Goal: Task Accomplishment & Management: Use online tool/utility

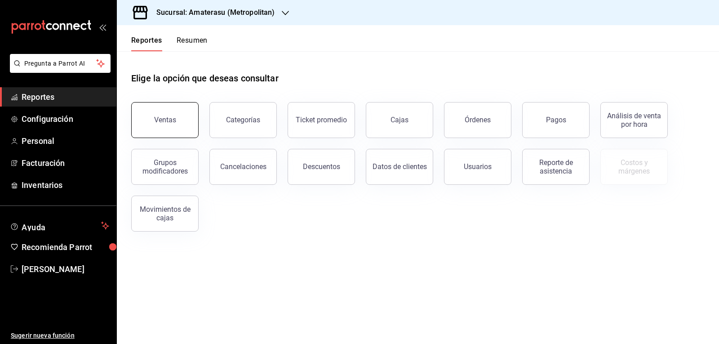
click at [179, 125] on button "Ventas" at bounding box center [164, 120] width 67 height 36
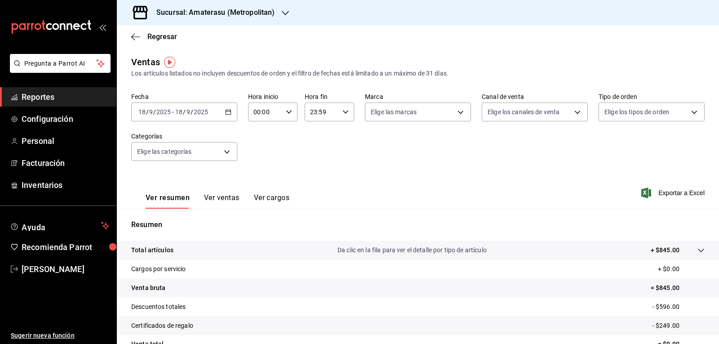
click at [293, 111] on div "00:00 Hora inicio" at bounding box center [272, 111] width 49 height 19
click at [266, 150] on button "05" at bounding box center [259, 153] width 21 height 18
type input "05:00"
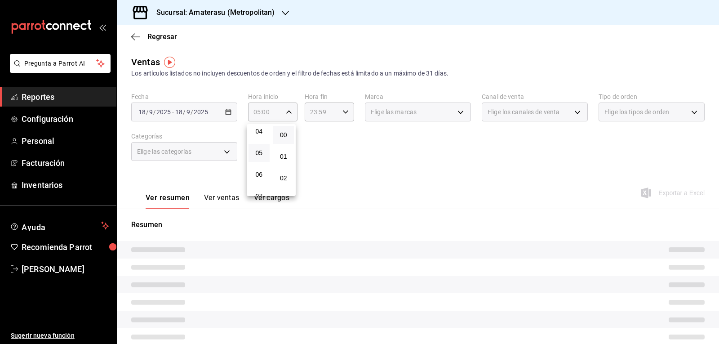
click at [342, 144] on div at bounding box center [359, 172] width 719 height 344
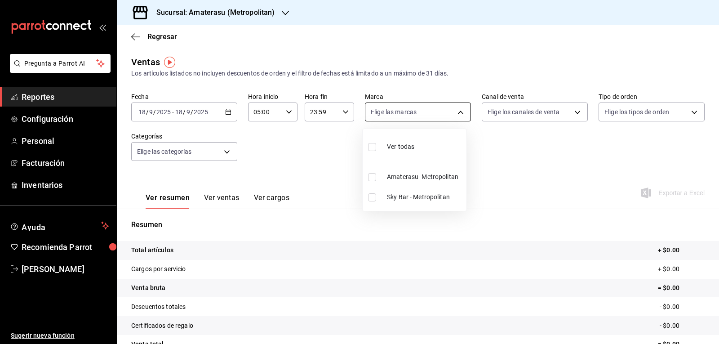
click at [458, 118] on body "Pregunta a Parrot AI Reportes Configuración Personal Facturación Inventarios Ay…" at bounding box center [359, 172] width 719 height 344
click at [371, 176] on input "checkbox" at bounding box center [372, 177] width 8 height 8
checkbox input "true"
type input "e4cd7fcb-d45b-43ae-a99f-ad4ccfcd9032"
click at [531, 151] on div at bounding box center [359, 172] width 719 height 344
